Goal: Information Seeking & Learning: Find specific fact

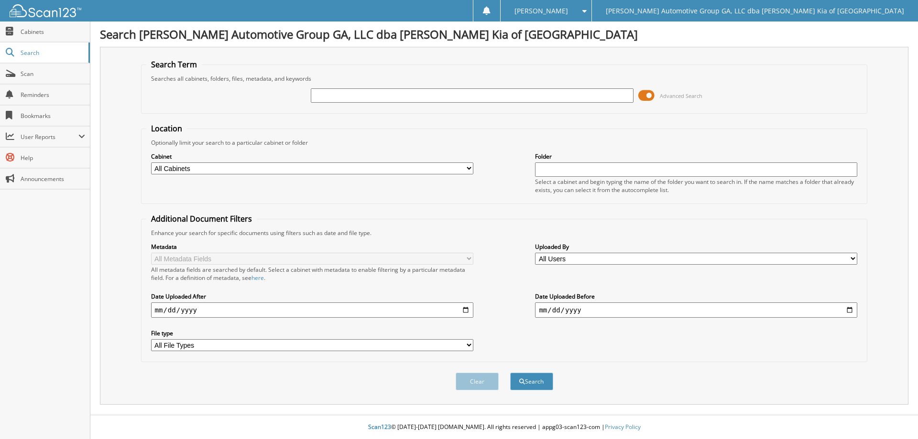
click at [305, 164] on select "All Cabinets BANK DEPOSITS - GA102 DEALER TRADES NEW CAR DEALS NEW CAR DEALS - …" at bounding box center [312, 169] width 322 height 12
drag, startPoint x: 305, startPoint y: 164, endPoint x: 325, endPoint y: 114, distance: 53.9
click at [305, 164] on select "All Cabinets BANK DEPOSITS - GA102 DEALER TRADES NEW CAR DEALS NEW CAR DEALS - …" at bounding box center [312, 169] width 322 height 12
click at [344, 94] on input "text" at bounding box center [472, 95] width 322 height 14
type input "norton"
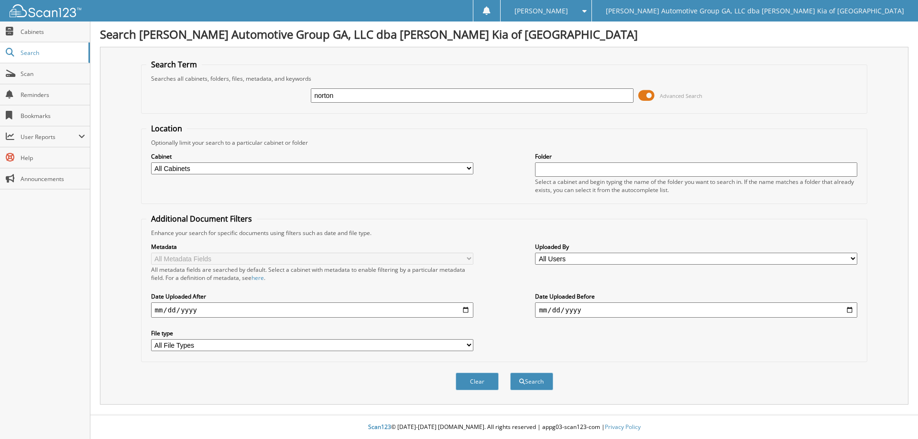
click at [510, 373] on button "Search" at bounding box center [531, 382] width 43 height 18
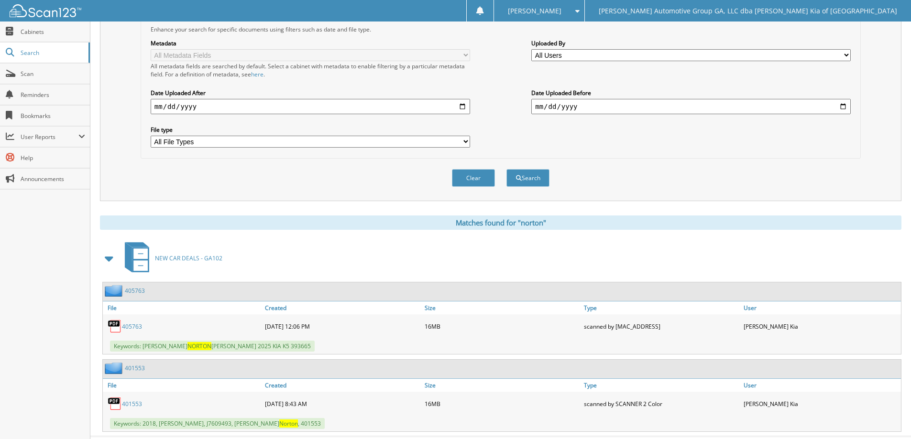
scroll to position [226, 0]
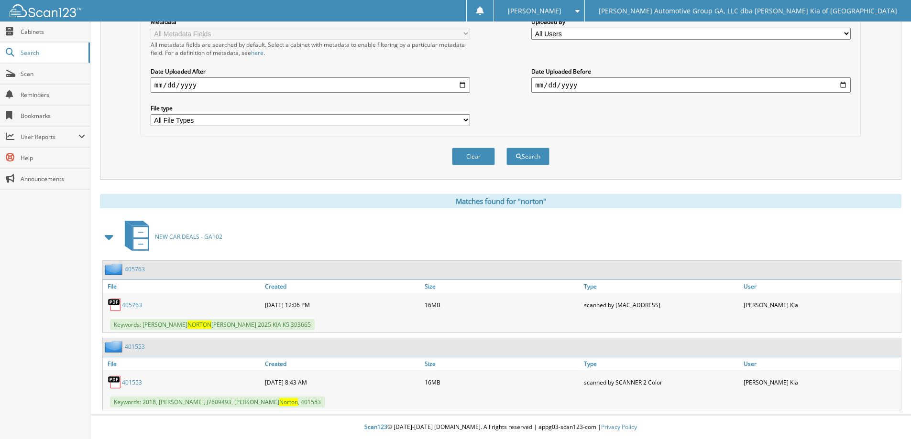
click at [138, 268] on link "405763" at bounding box center [135, 269] width 20 height 8
